Goal: Task Accomplishment & Management: Complete application form

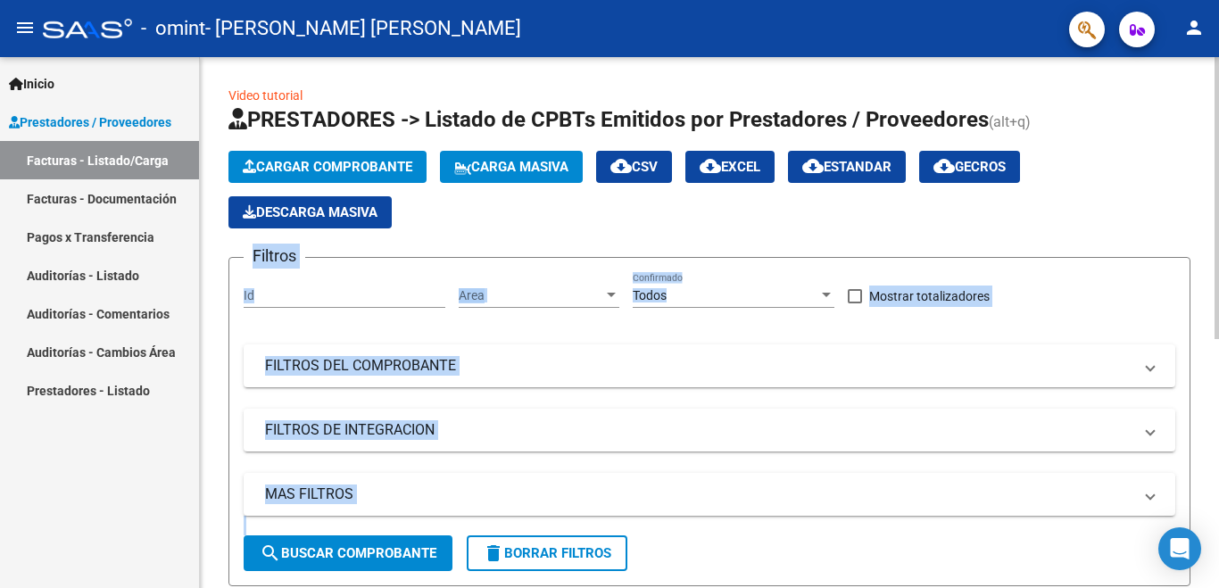
drag, startPoint x: 1212, startPoint y: 146, endPoint x: 1219, endPoint y: 238, distance: 92.2
click at [1219, 238] on div "Video tutorial PRESTADORES -> Listado de CPBTs Emitidos por Prestadores / Prove…" at bounding box center [712, 549] width 1024 height 985
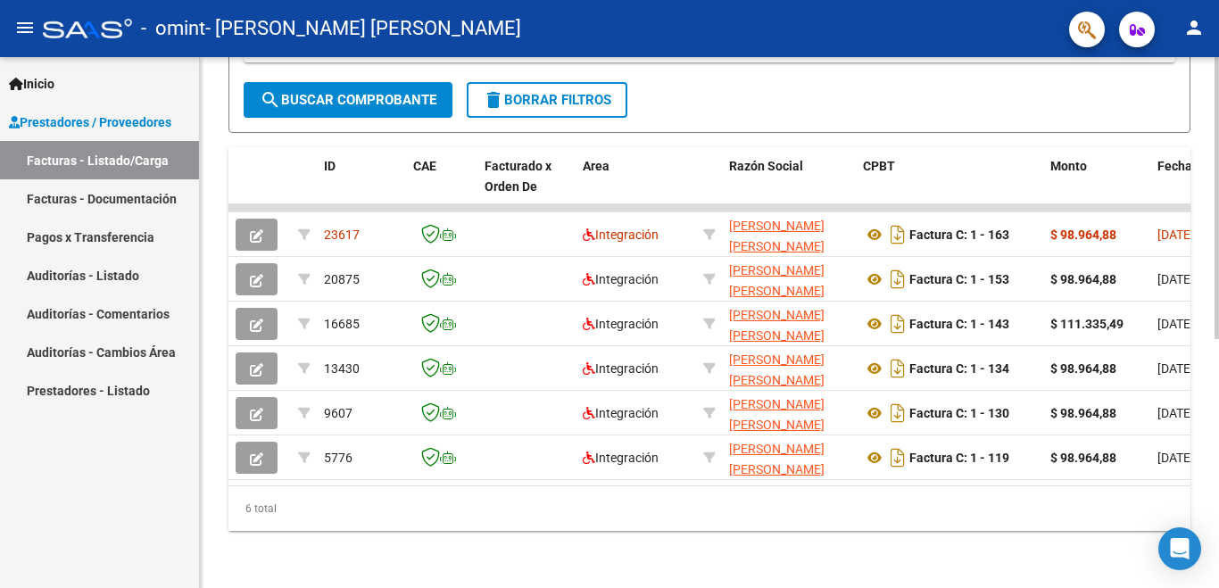
scroll to position [455, 0]
click at [1209, 471] on div "Video tutorial PRESTADORES -> Listado de CPBTs Emitidos por Prestadores / Prove…" at bounding box center [712, 96] width 1024 height 985
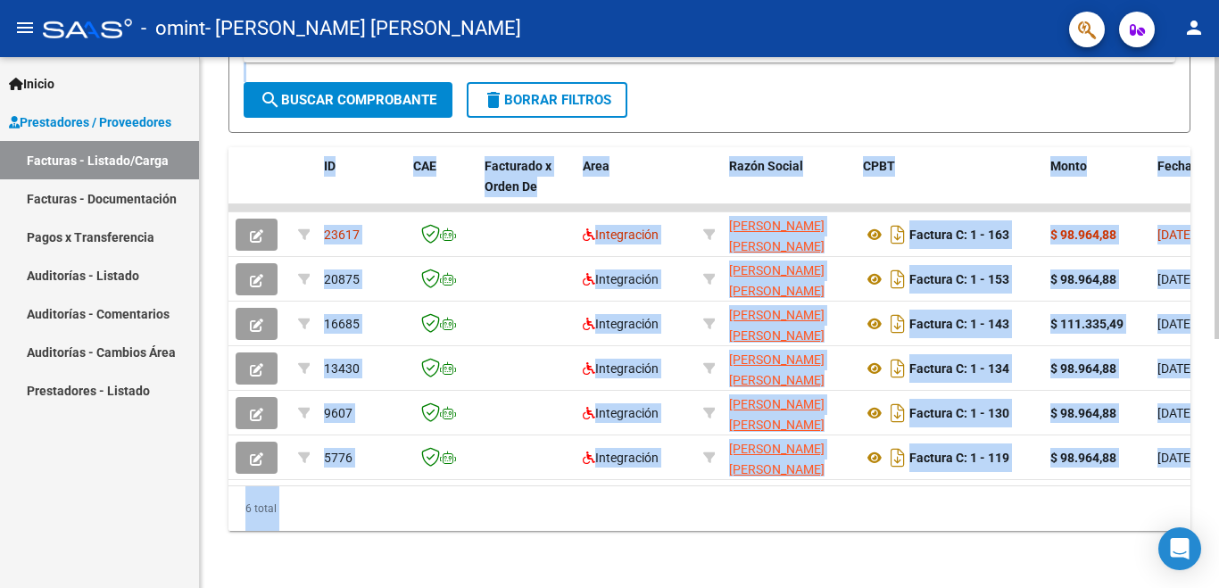
click at [934, 568] on div "Video tutorial PRESTADORES -> Listado de CPBTs Emitidos por Prestadores / Prove…" at bounding box center [710, 96] width 1020 height 985
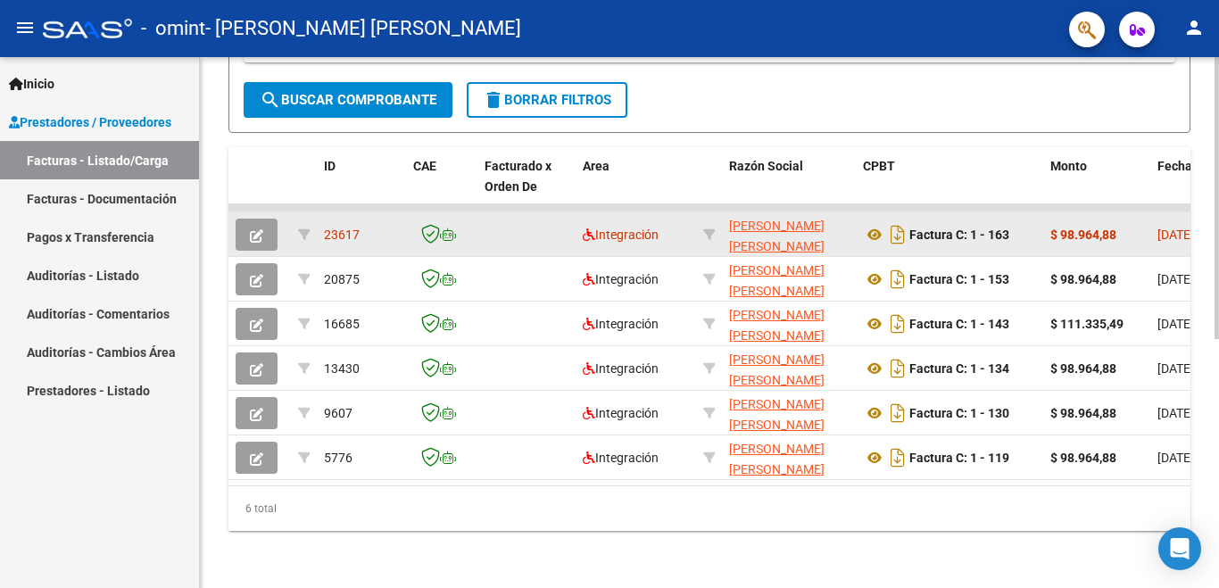
click at [498, 240] on datatable-body-cell at bounding box center [527, 234] width 98 height 44
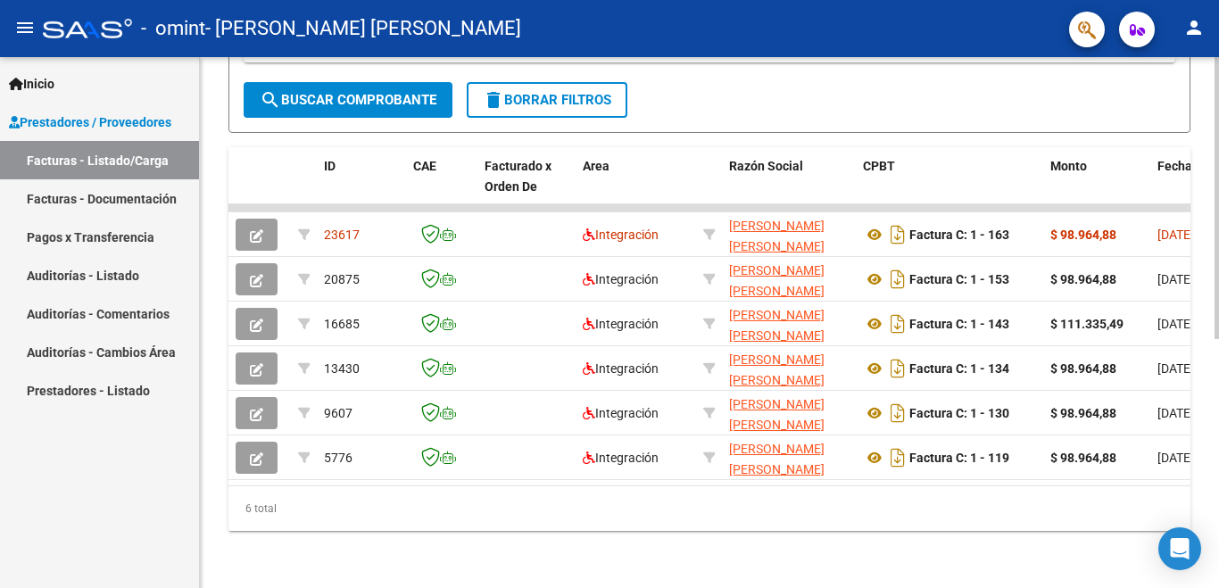
click at [445, 486] on datatable-body "23617 Integración [PERSON_NAME] [PERSON_NAME] 27312976159 Factura C: 1 - 163 $ …" at bounding box center [710, 344] width 962 height 281
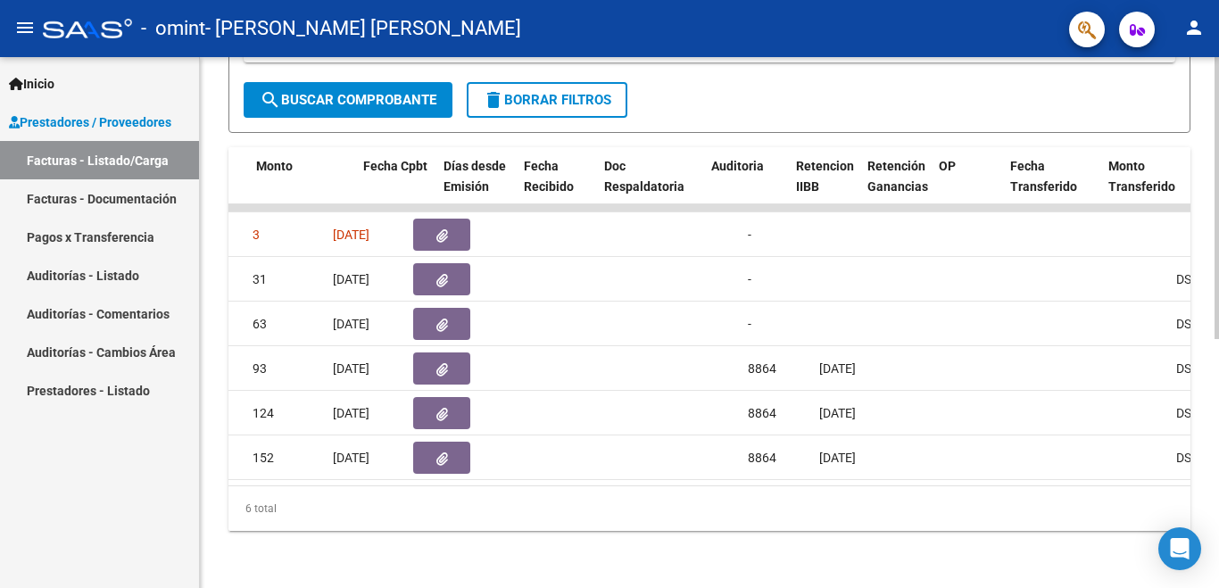
scroll to position [0, 0]
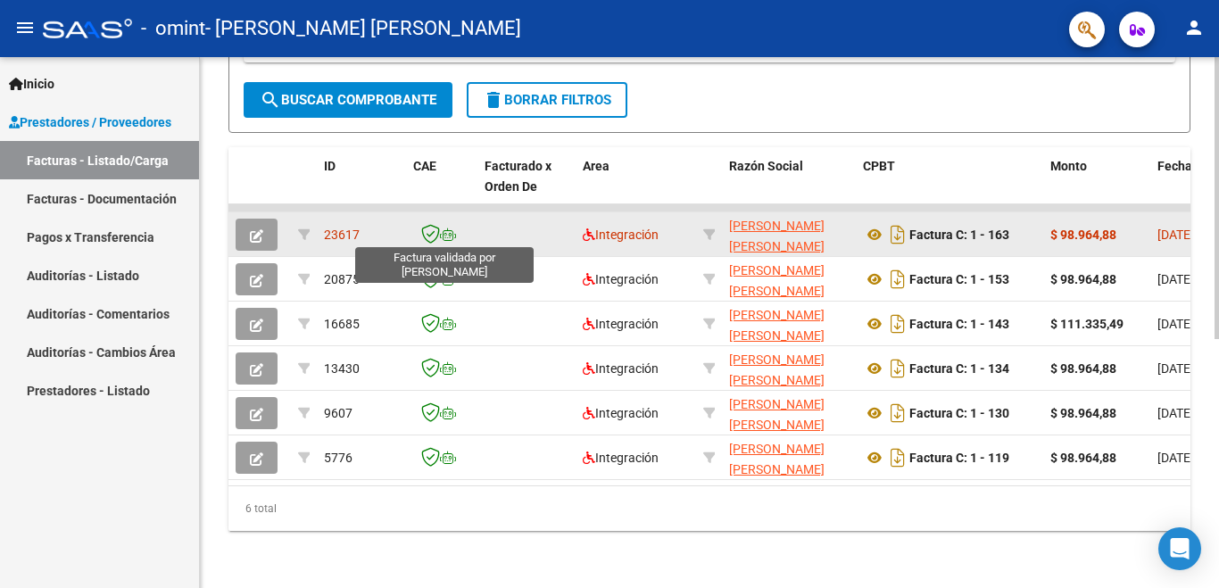
click at [429, 233] on icon at bounding box center [430, 234] width 19 height 20
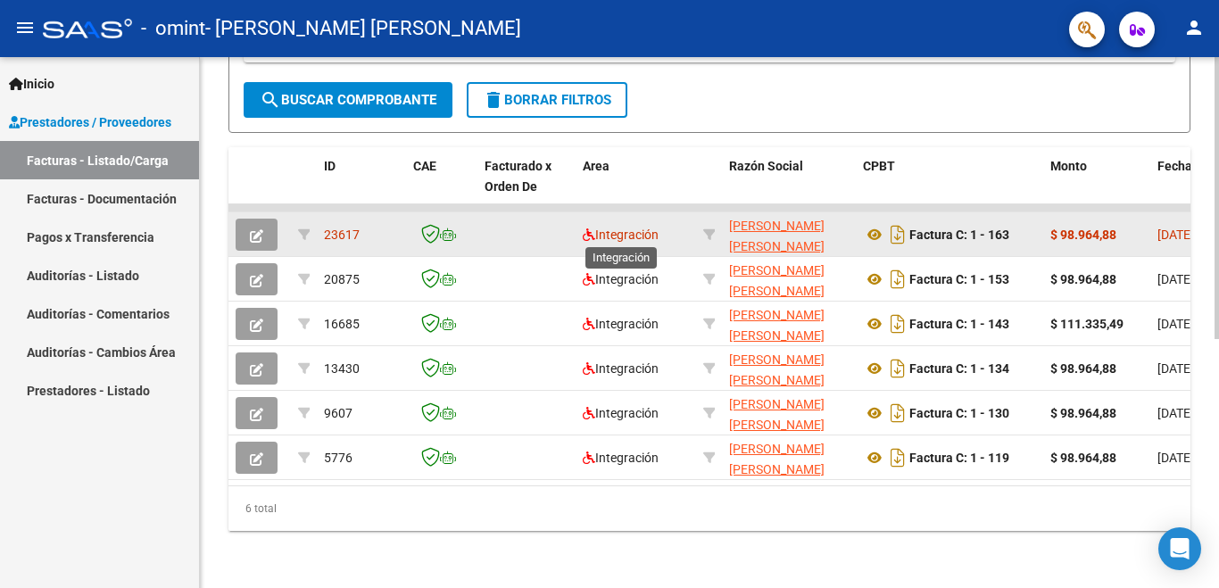
click at [624, 233] on span "Integración" at bounding box center [621, 235] width 76 height 14
click at [257, 231] on icon "button" at bounding box center [256, 235] width 13 height 13
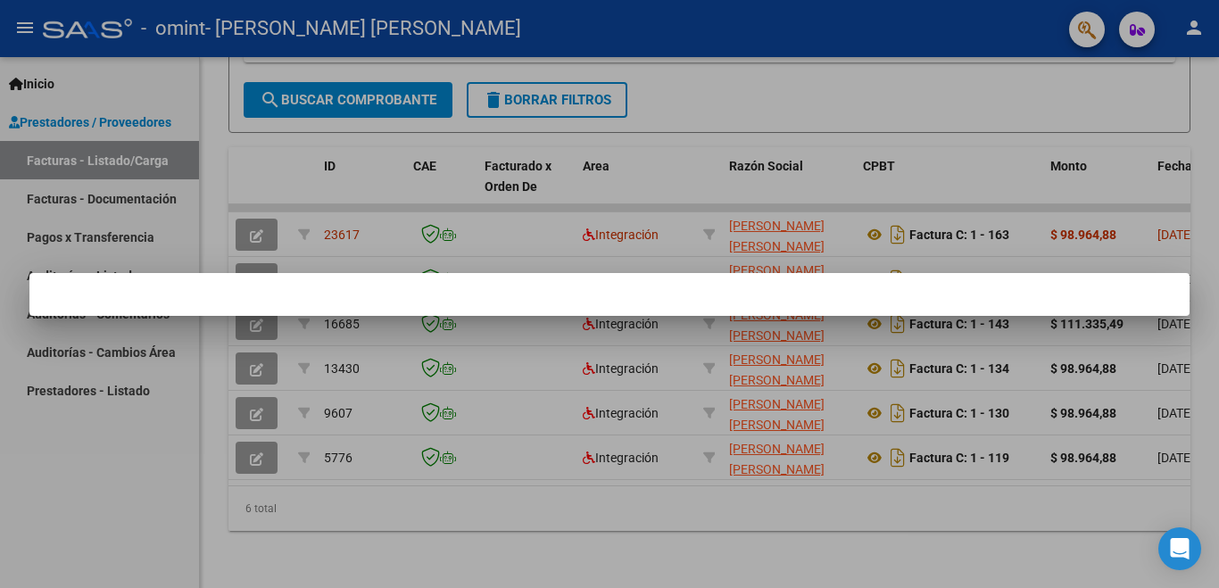
click at [335, 327] on div at bounding box center [609, 294] width 1219 height 588
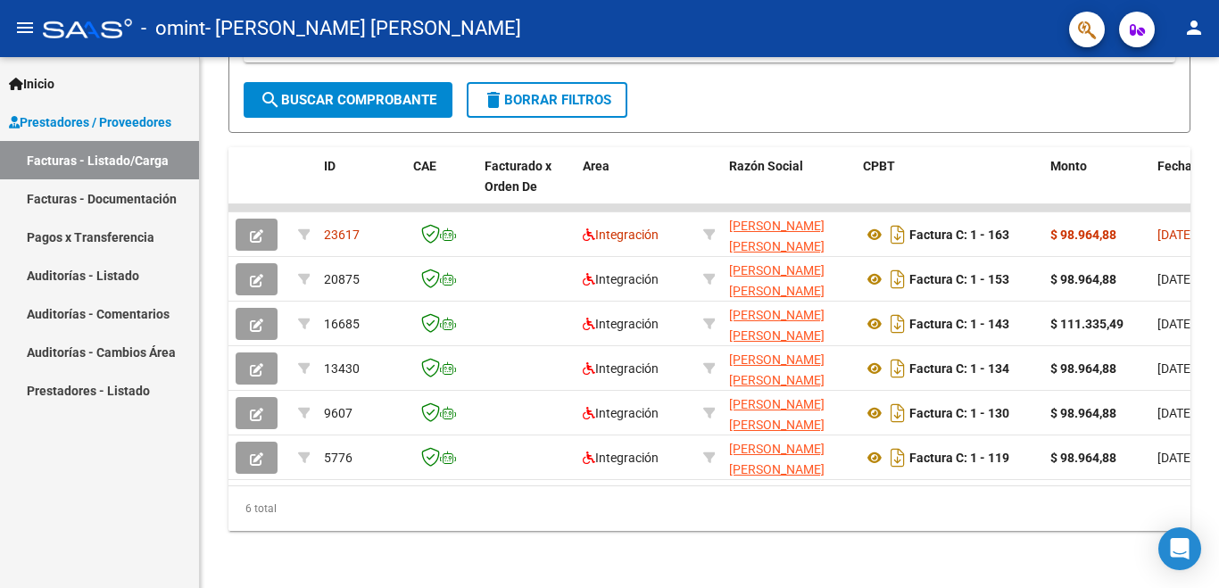
scroll to position [455, 0]
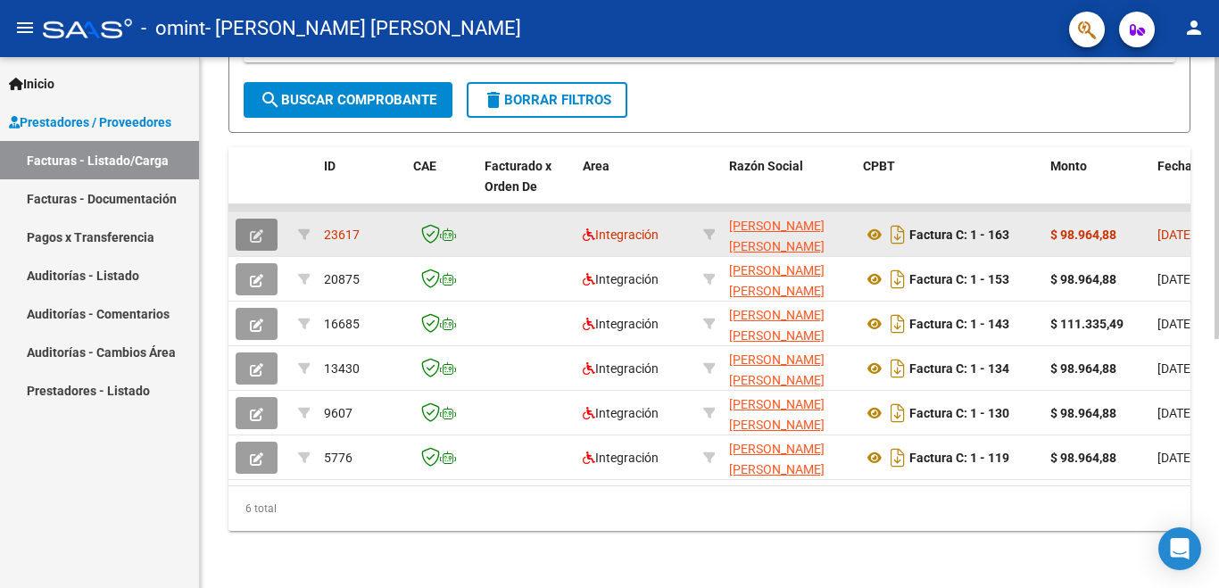
click at [257, 235] on icon "button" at bounding box center [256, 235] width 13 height 13
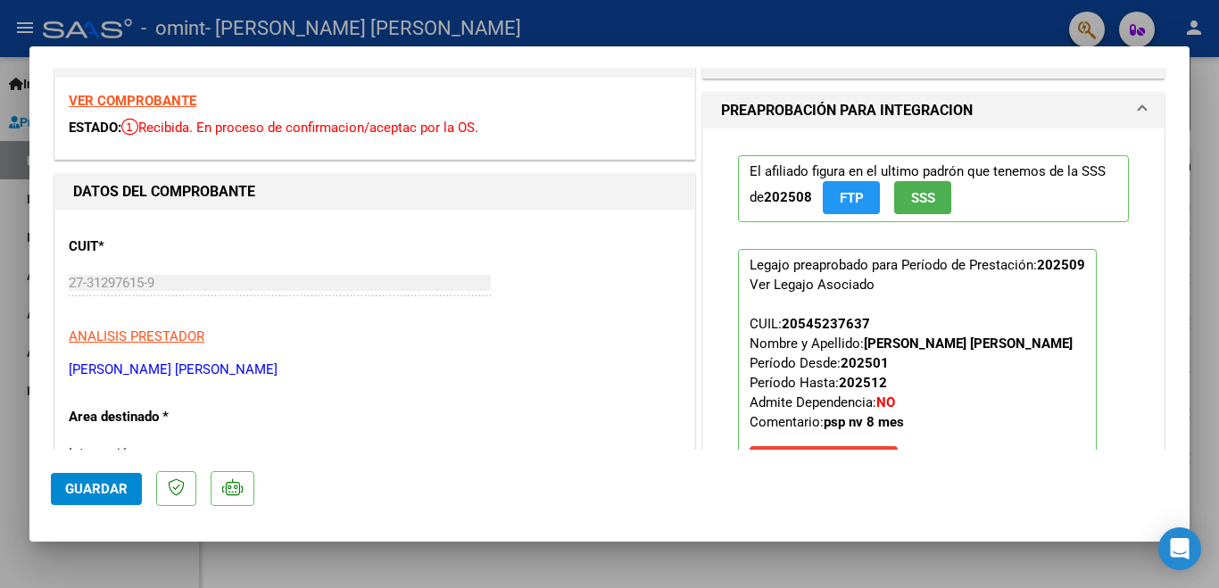
scroll to position [59, 0]
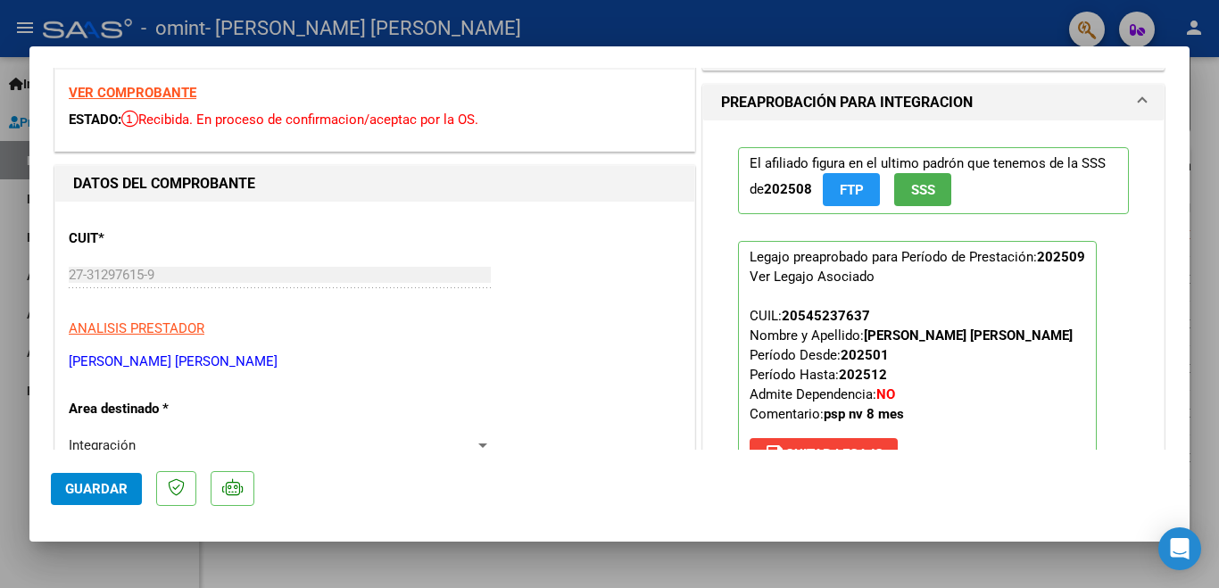
click at [1050, 254] on strong "202509" at bounding box center [1061, 257] width 48 height 16
click at [818, 360] on span "CUIL: 20545237637 Nombre y Apellido: [PERSON_NAME] [PERSON_NAME] Desde: 202501 …" at bounding box center [911, 365] width 323 height 114
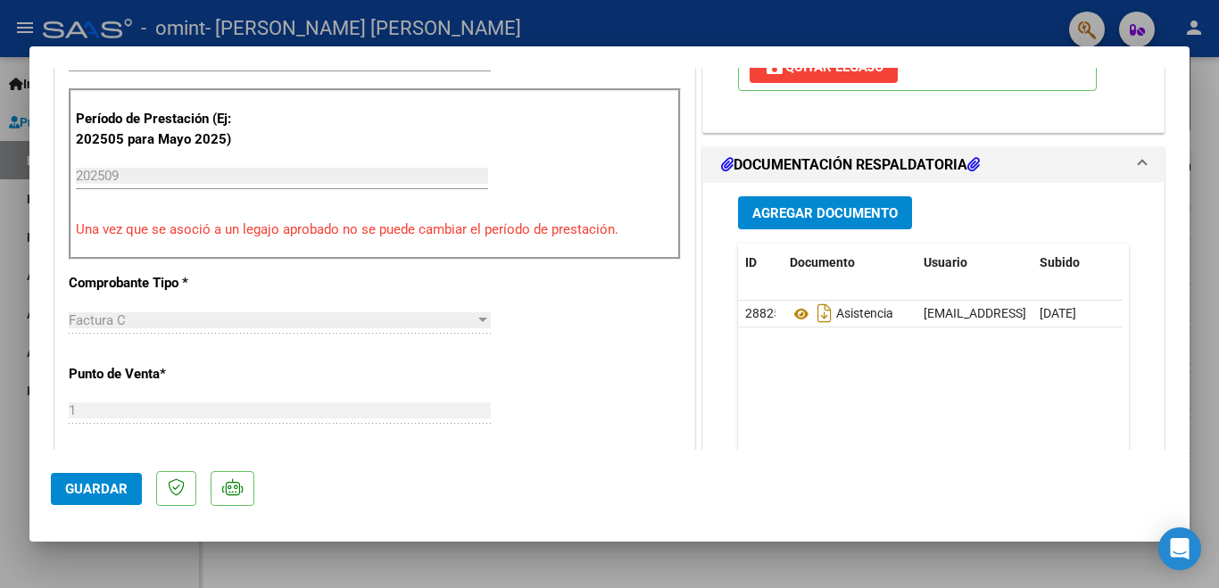
scroll to position [0, 0]
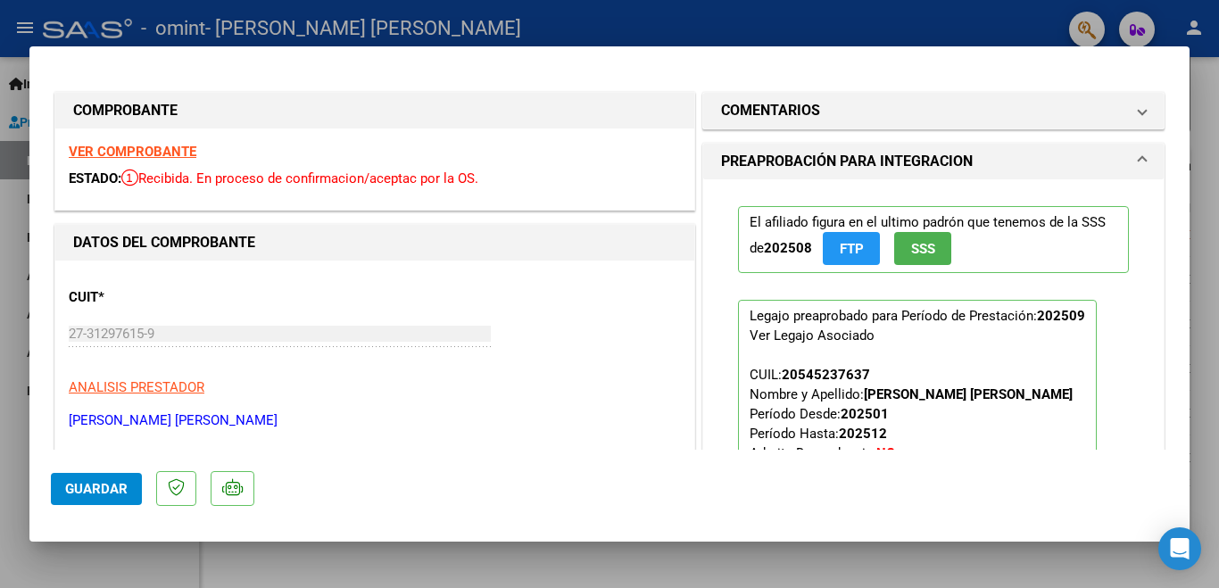
click at [1194, 137] on div at bounding box center [609, 294] width 1219 height 588
type input "$ 0,00"
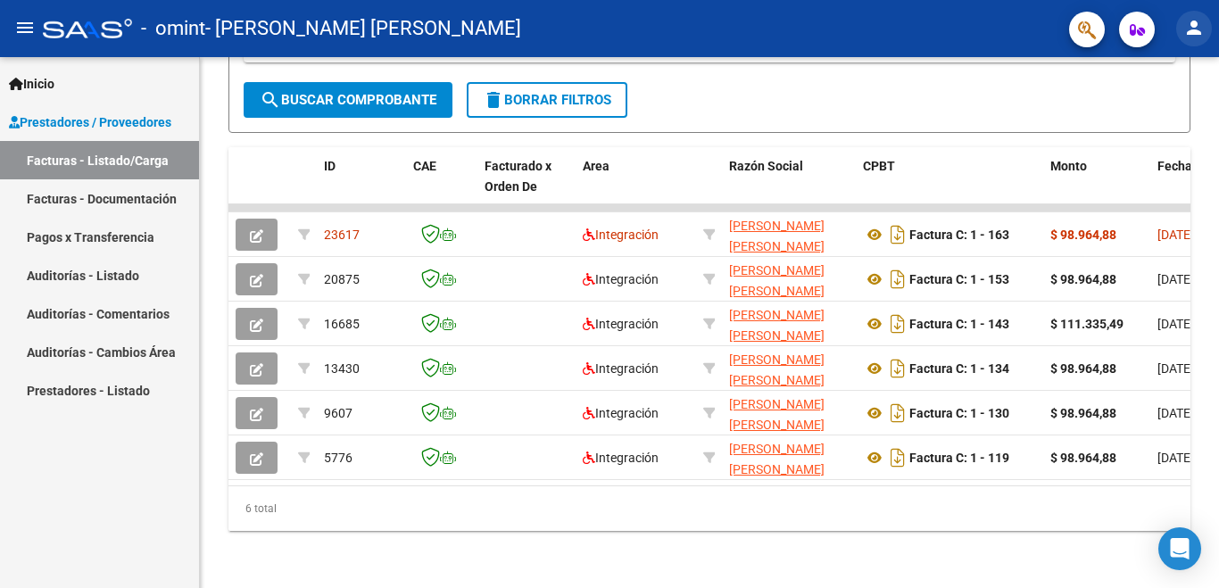
click at [1193, 28] on mat-icon "person" at bounding box center [1194, 27] width 21 height 21
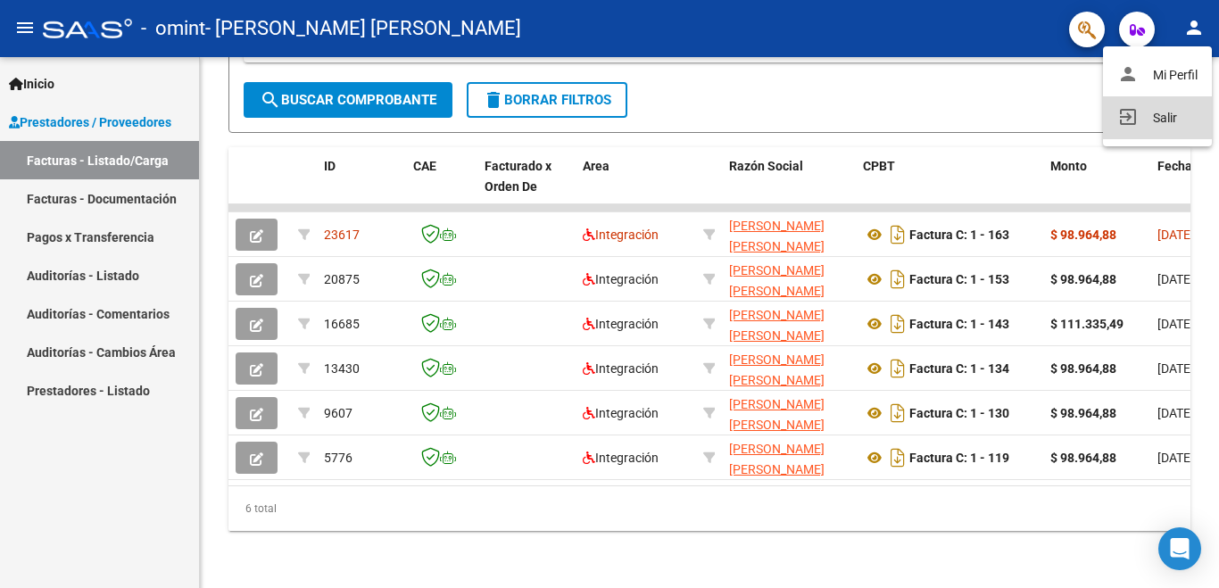
click at [1164, 127] on button "exit_to_app Salir" at bounding box center [1157, 117] width 109 height 43
